Goal: Task Accomplishment & Management: Complete application form

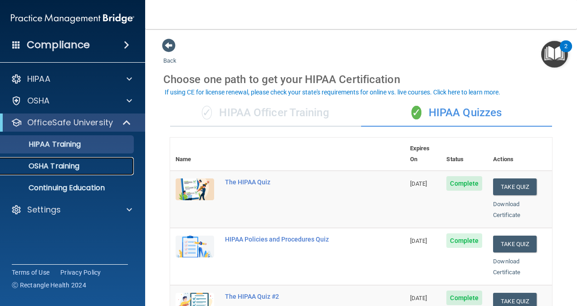
click at [101, 161] on div "OSHA Training" at bounding box center [68, 165] width 124 height 9
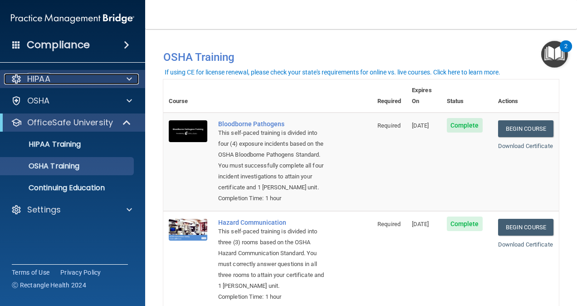
click at [85, 81] on div "HIPAA" at bounding box center [60, 78] width 112 height 11
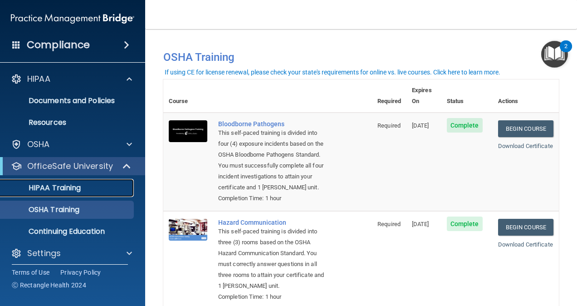
click at [40, 182] on link "HIPAA Training" at bounding box center [62, 188] width 143 height 18
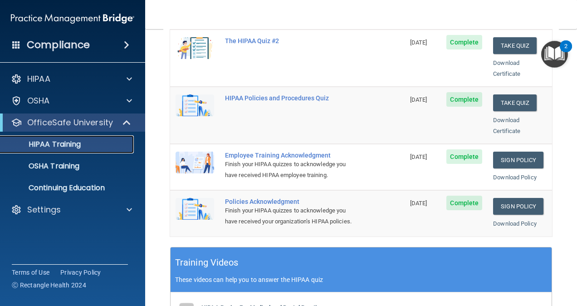
scroll to position [198, 0]
click at [503, 198] on link "Sign Policy" at bounding box center [518, 206] width 50 height 17
click at [503, 155] on link "Sign Policy" at bounding box center [518, 159] width 50 height 17
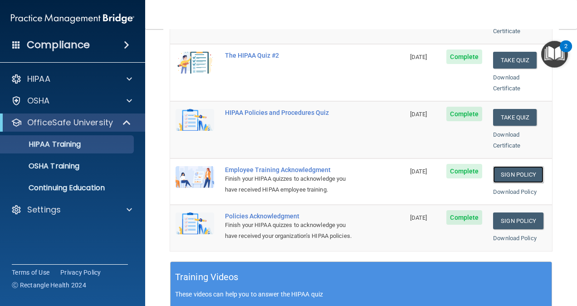
scroll to position [183, 0]
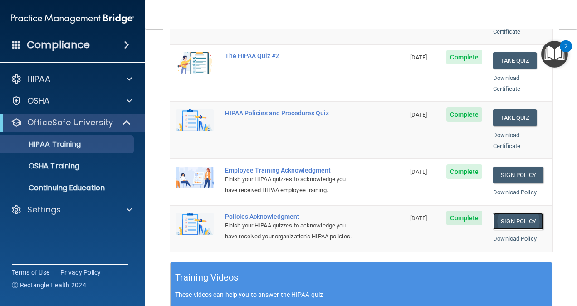
click at [493, 213] on link "Sign Policy" at bounding box center [518, 221] width 50 height 17
click at [81, 166] on div "OSHA Training" at bounding box center [68, 165] width 124 height 9
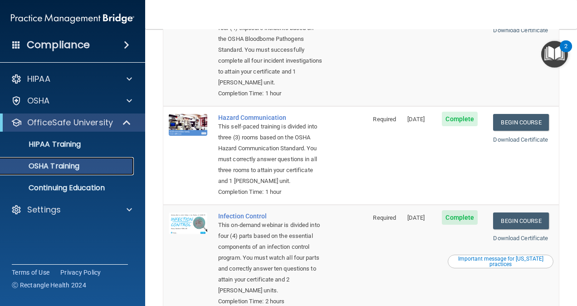
scroll to position [291, 0]
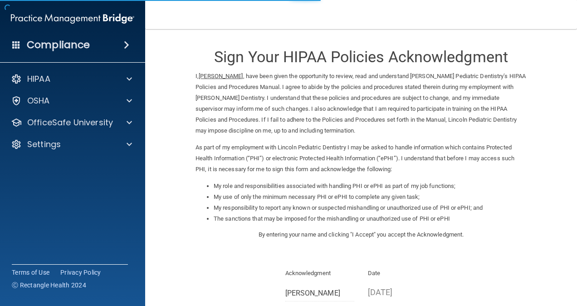
scroll to position [110, 0]
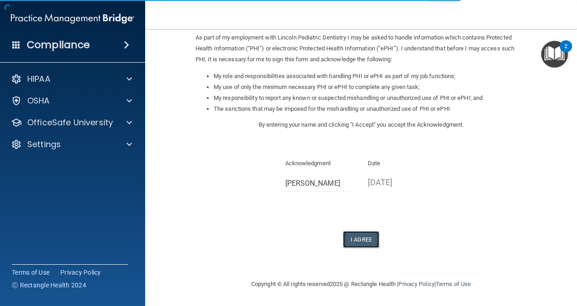
click at [364, 244] on button "I Agree" at bounding box center [361, 239] width 36 height 17
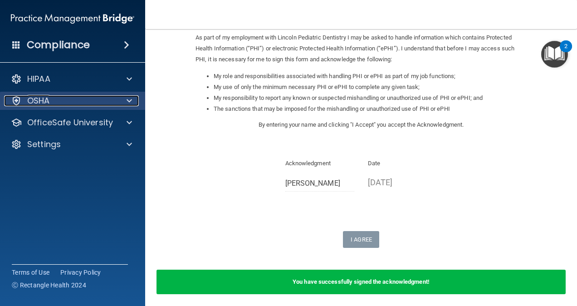
click at [56, 100] on div "OSHA" at bounding box center [60, 100] width 112 height 11
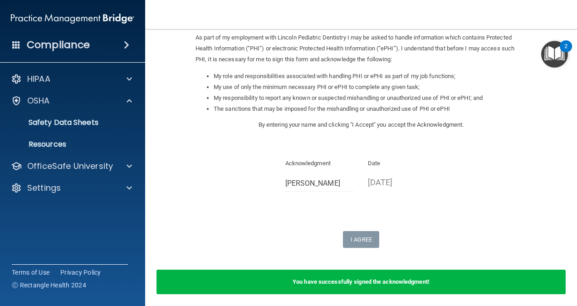
click at [548, 58] on img "Open Resource Center, 2 new notifications" at bounding box center [554, 54] width 27 height 27
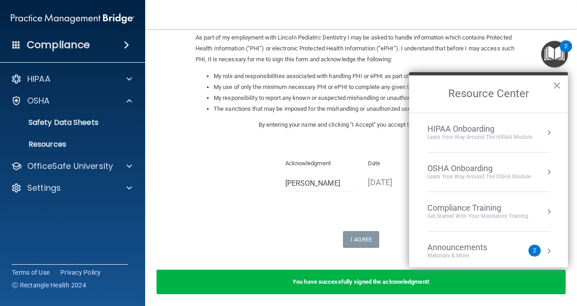
click at [490, 178] on div "Learn your way around the OSHA module" at bounding box center [478, 177] width 103 height 8
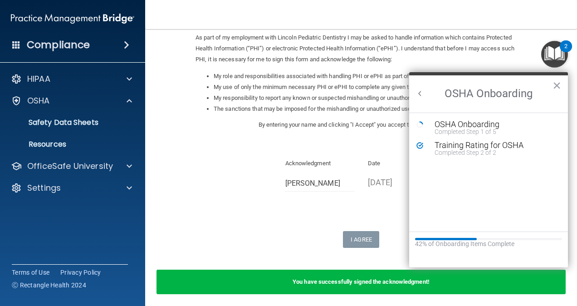
scroll to position [0, 0]
click at [421, 92] on button "Back to Resource Center Home" at bounding box center [419, 93] width 9 height 9
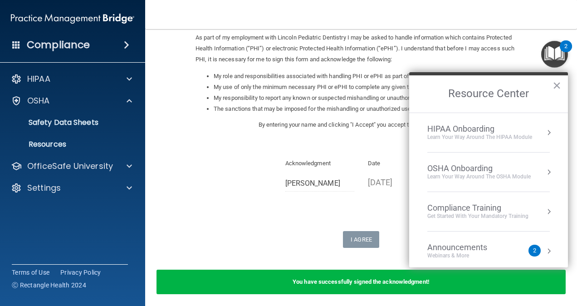
click at [464, 124] on div "HIPAA Onboarding" at bounding box center [479, 129] width 105 height 10
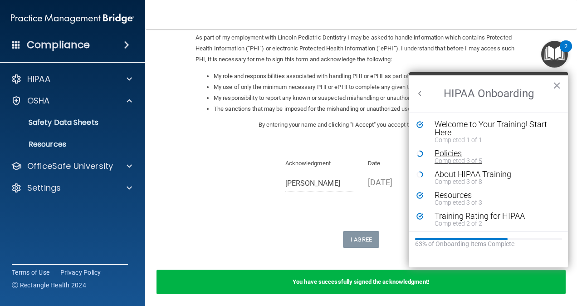
click at [460, 153] on div "Policies" at bounding box center [492, 153] width 114 height 8
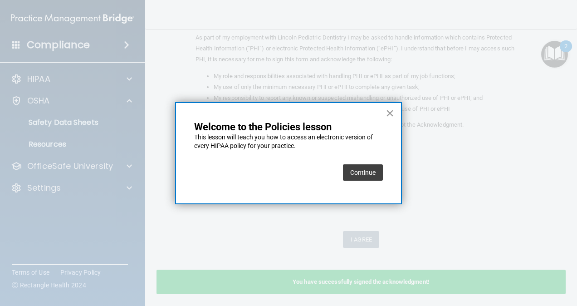
click at [391, 109] on button "×" at bounding box center [390, 113] width 9 height 15
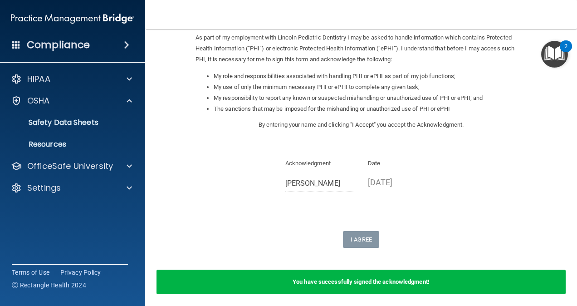
click at [563, 47] on div "2" at bounding box center [566, 46] width 12 height 12
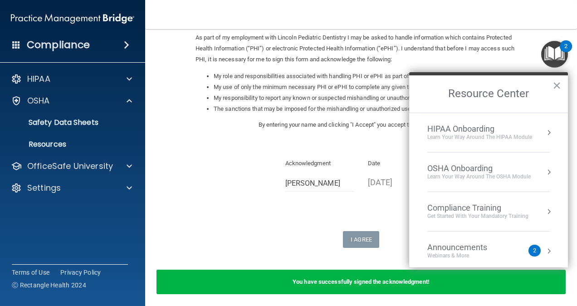
click at [453, 125] on div "HIPAA Onboarding" at bounding box center [479, 129] width 105 height 10
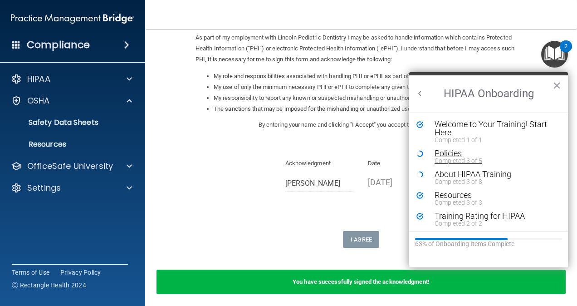
click at [449, 156] on div "Policies" at bounding box center [492, 153] width 114 height 8
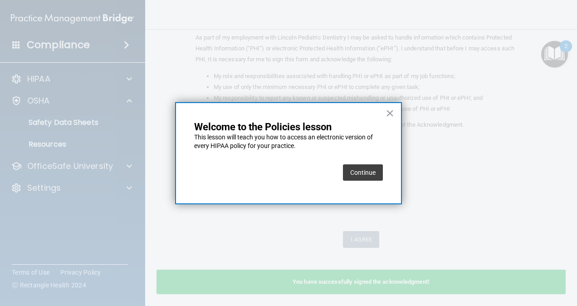
click at [356, 174] on button "Continue" at bounding box center [363, 172] width 40 height 16
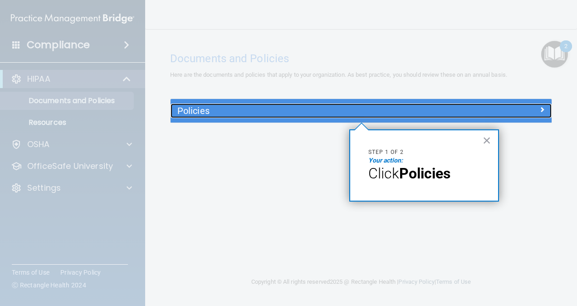
click at [387, 112] on h5 "Policies" at bounding box center [313, 111] width 272 height 10
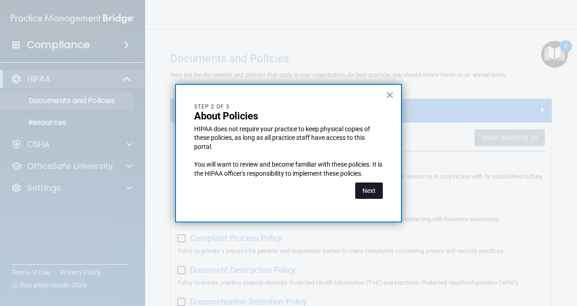
click at [359, 184] on button "Next" at bounding box center [369, 190] width 28 height 16
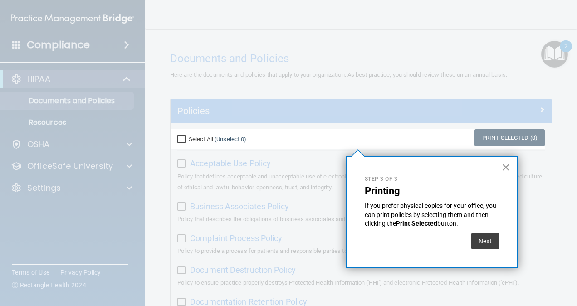
click at [503, 171] on button "×" at bounding box center [506, 167] width 9 height 15
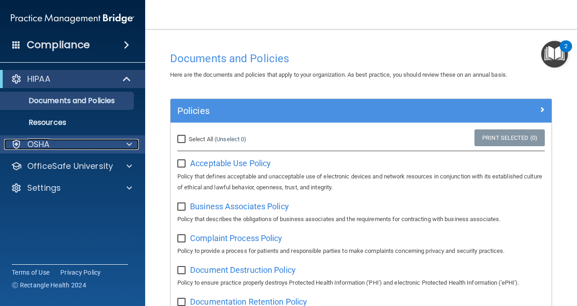
click at [47, 141] on p "OSHA" at bounding box center [38, 144] width 23 height 11
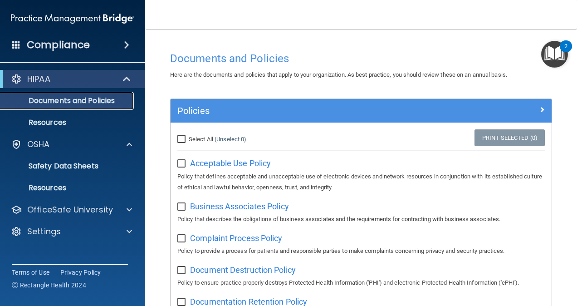
click at [69, 97] on p "Documents and Policies" at bounding box center [68, 100] width 124 height 9
click at [66, 77] on div "HIPAA" at bounding box center [60, 78] width 112 height 11
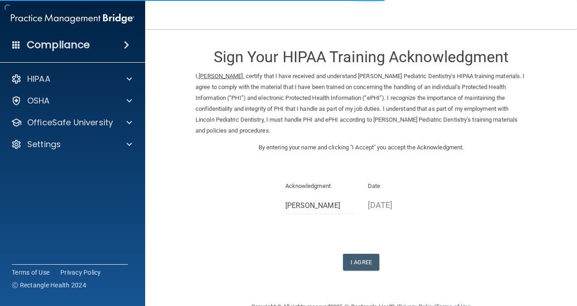
scroll to position [22, 0]
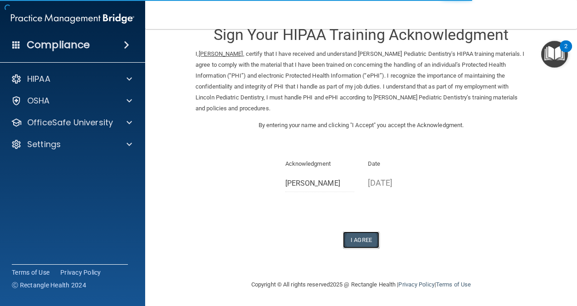
click at [362, 239] on button "I Agree" at bounding box center [361, 239] width 36 height 17
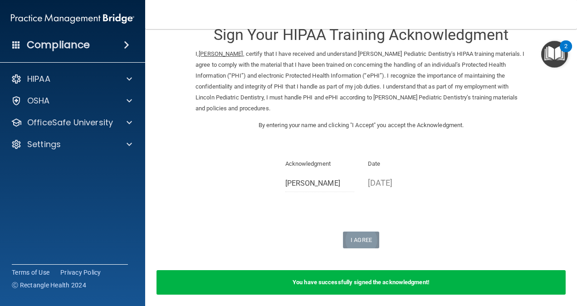
scroll to position [58, 0]
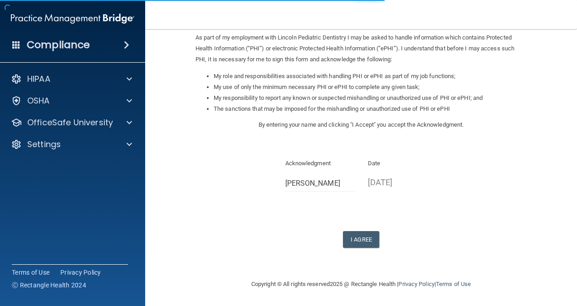
scroll to position [109, 0]
click at [361, 237] on button "I Agree" at bounding box center [361, 239] width 36 height 17
